Goal: Check status: Check status

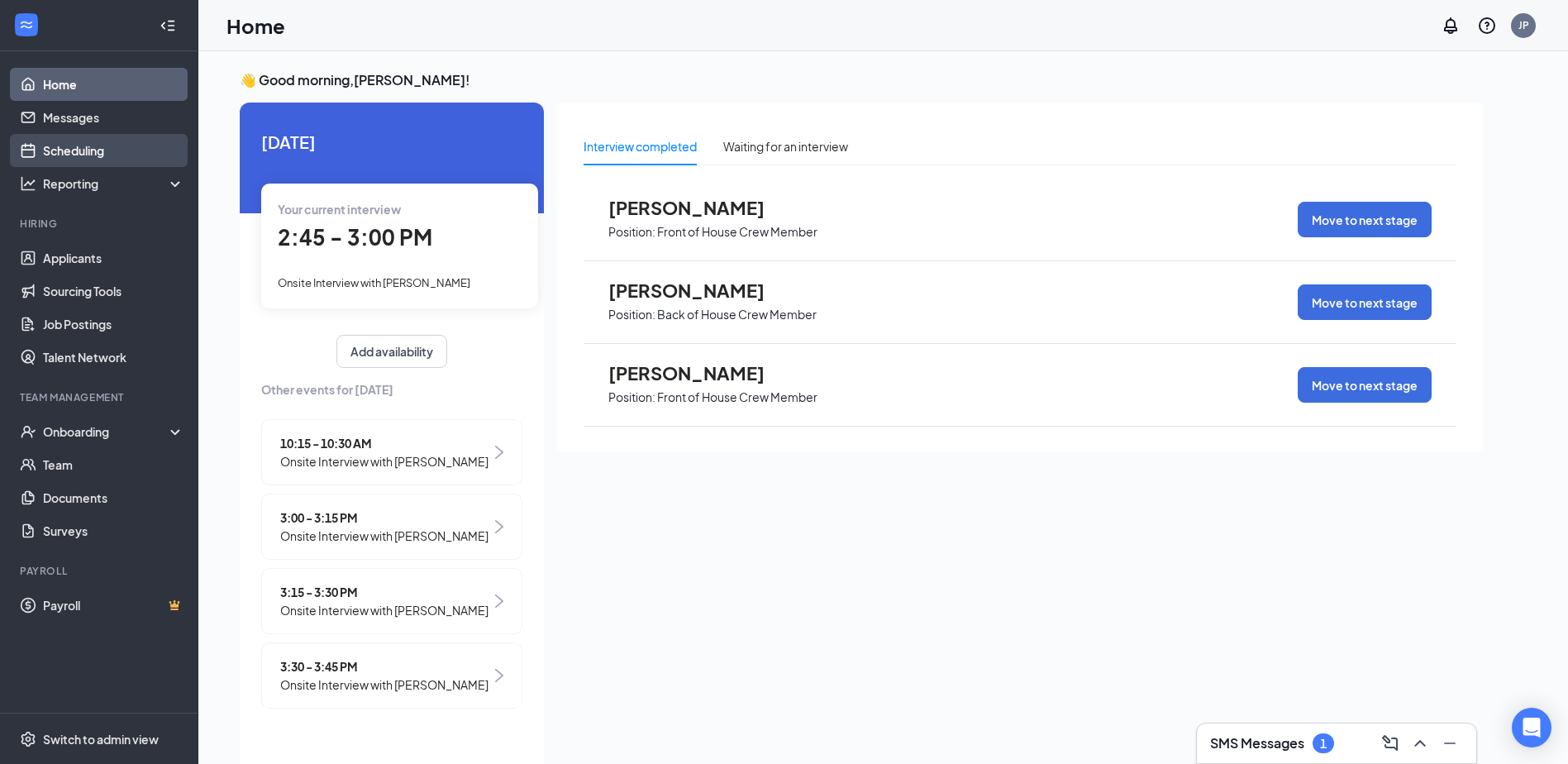
click at [88, 156] on link "Scheduling" at bounding box center [113, 150] width 141 height 33
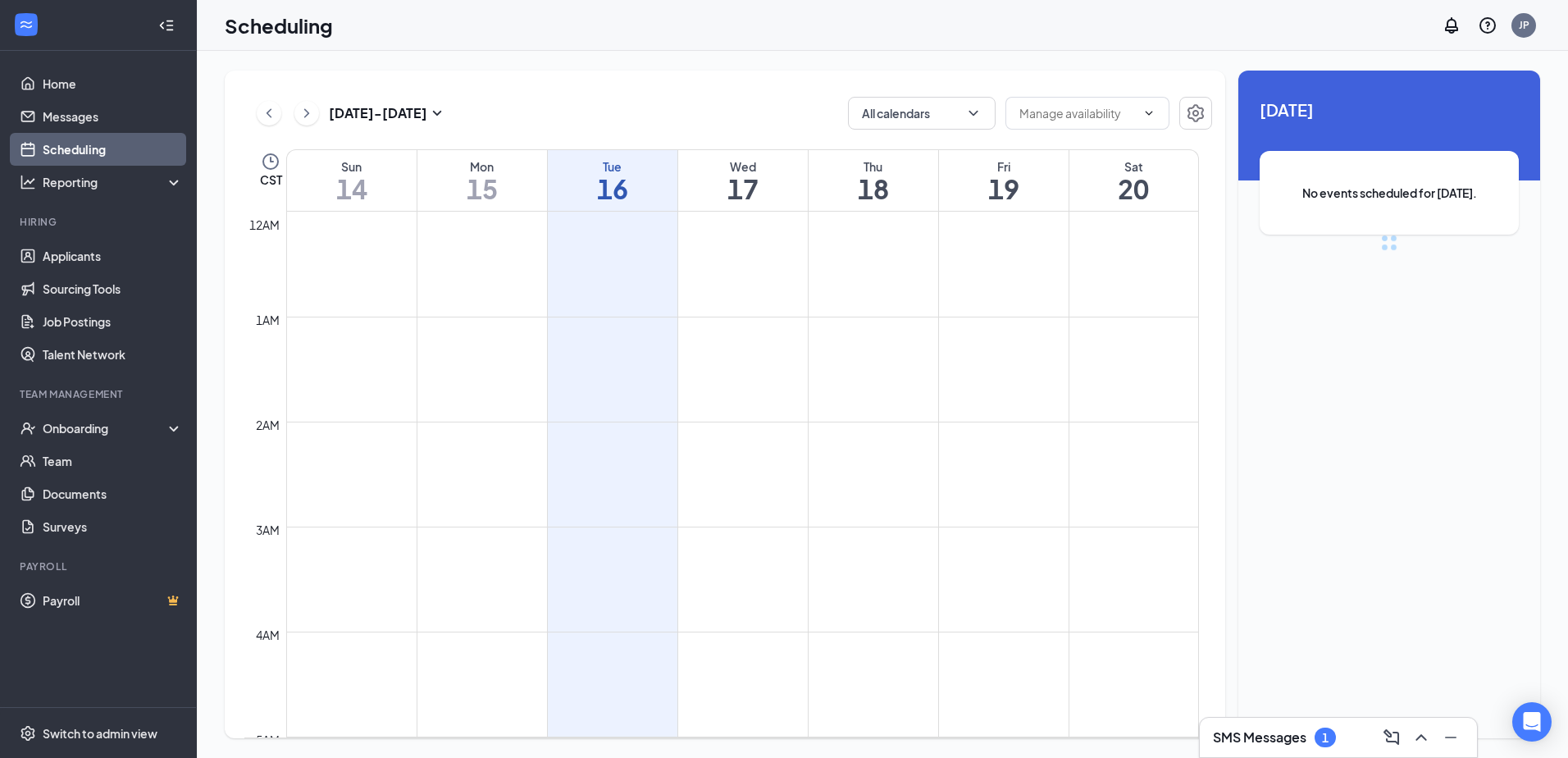
scroll to position [807, 0]
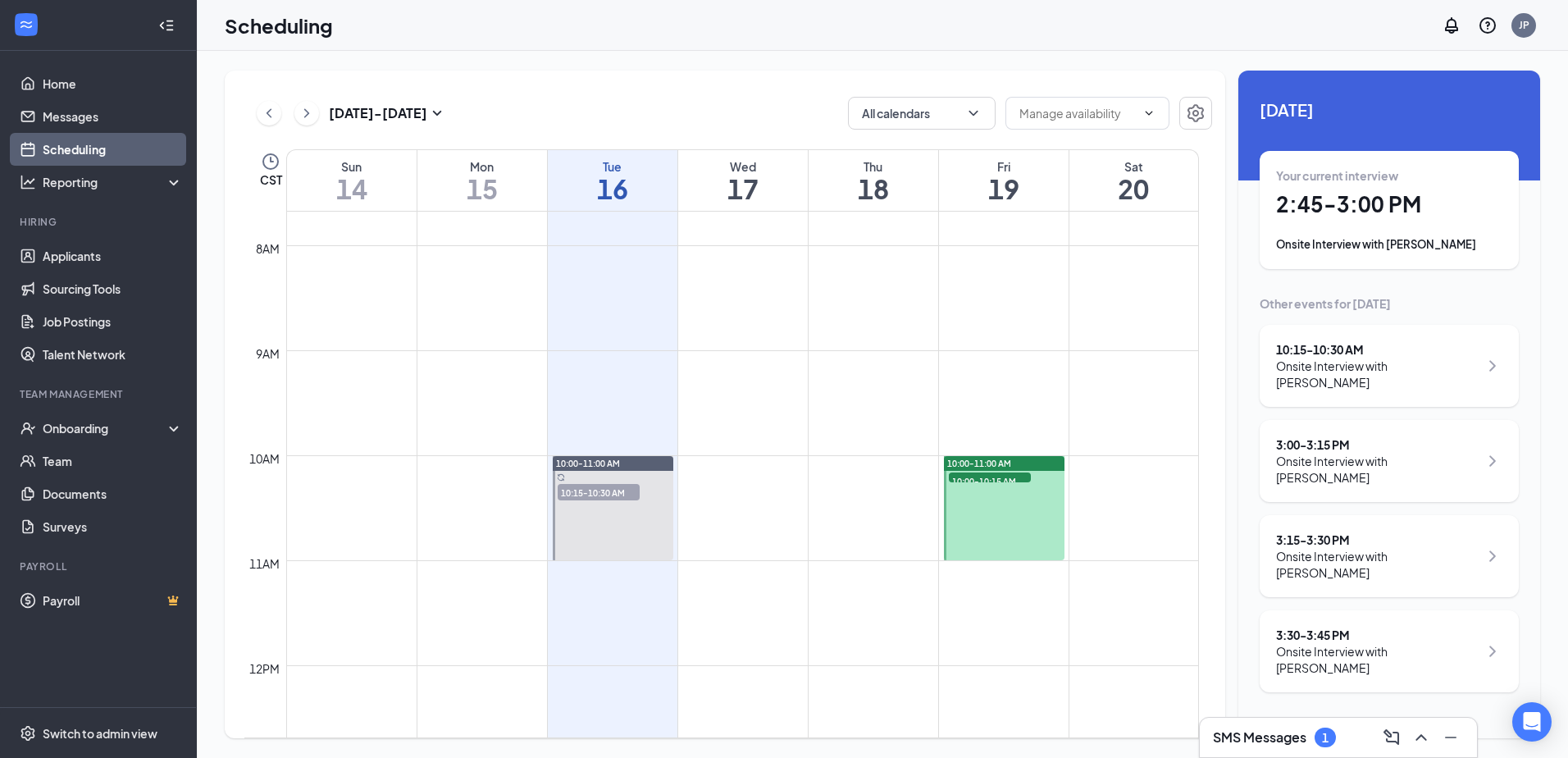
click at [1359, 452] on div "Onsite Interview with [PERSON_NAME]" at bounding box center [1377, 468] width 202 height 33
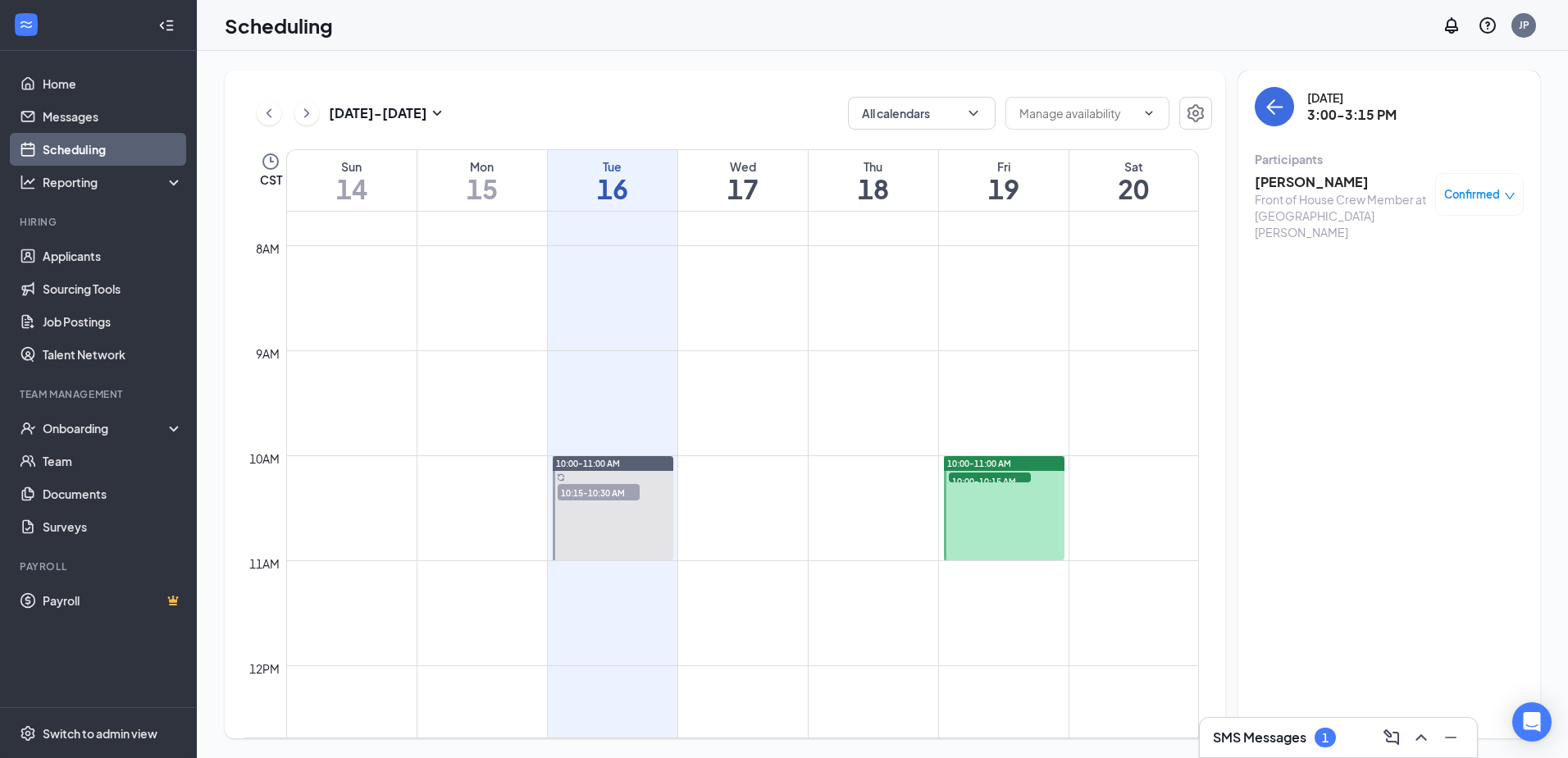
click at [1280, 182] on h3 "Hannah Gorter" at bounding box center [1341, 182] width 173 height 18
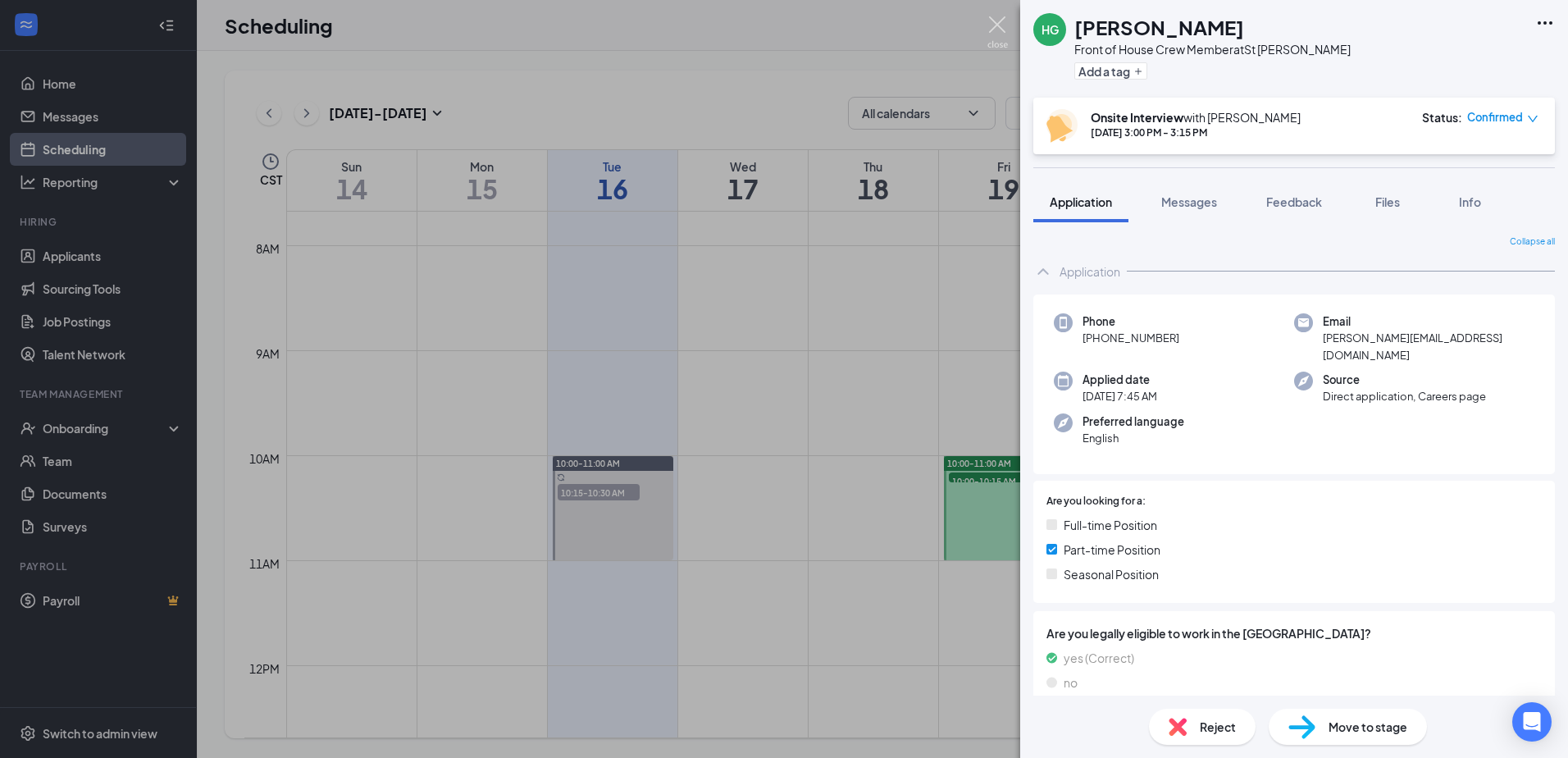
click at [999, 21] on img at bounding box center [997, 33] width 21 height 32
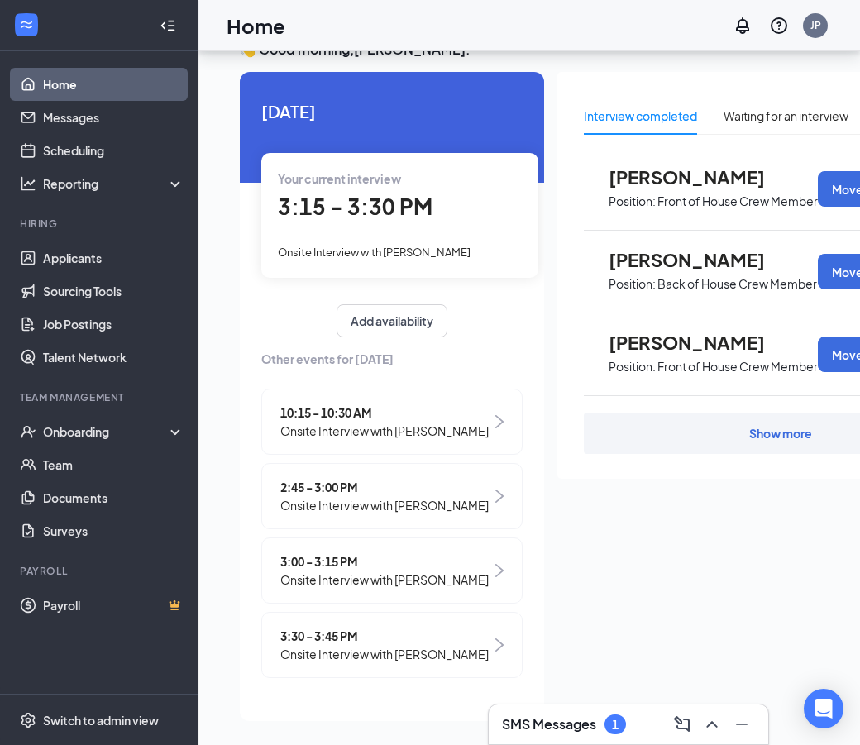
scroll to position [60, 0]
